Goal: Task Accomplishment & Management: Use online tool/utility

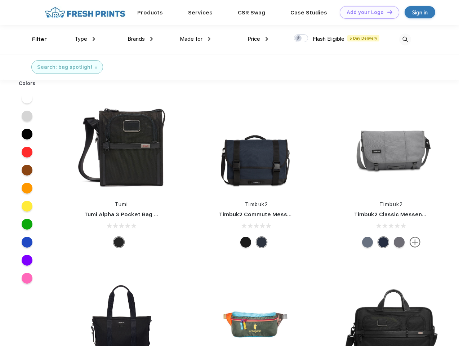
click at [367, 12] on link "Add your Logo Design Tool" at bounding box center [369, 12] width 59 height 13
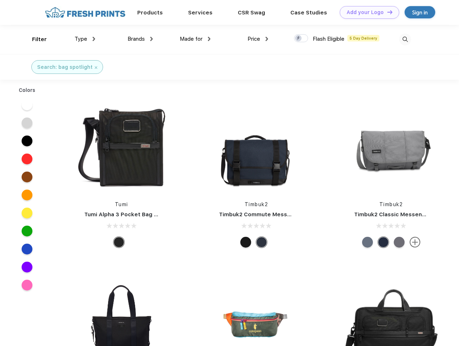
click at [0, 0] on div "Design Tool" at bounding box center [0, 0] width 0 height 0
click at [387, 12] on link "Add your Logo Design Tool" at bounding box center [369, 12] width 59 height 13
click at [35, 39] on div "Filter" at bounding box center [39, 39] width 15 height 8
click at [85, 39] on span "Type" at bounding box center [81, 39] width 13 height 6
click at [140, 39] on span "Brands" at bounding box center [136, 39] width 17 height 6
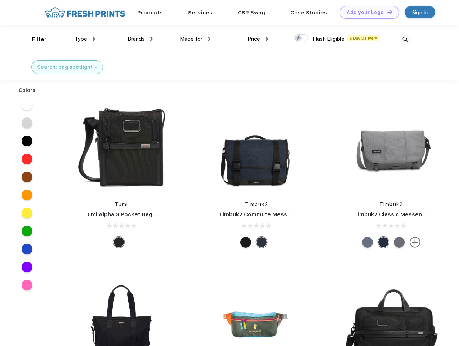
click at [195, 39] on span "Made for" at bounding box center [191, 39] width 23 height 6
click at [258, 39] on span "Price" at bounding box center [254, 39] width 13 height 6
click at [301, 39] on div at bounding box center [301, 38] width 14 height 8
click at [299, 39] on input "checkbox" at bounding box center [296, 36] width 5 height 5
click at [405, 39] on img at bounding box center [406, 40] width 12 height 12
